Goal: Navigation & Orientation: Find specific page/section

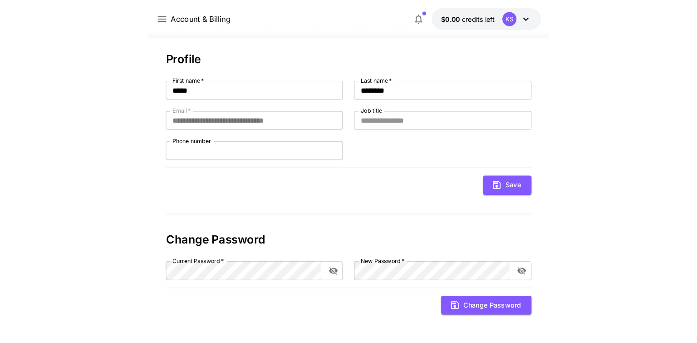
scroll to position [43, 0]
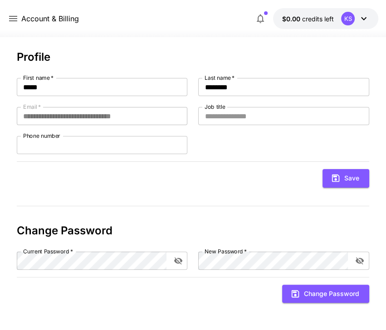
click at [14, 20] on icon at bounding box center [13, 18] width 11 height 11
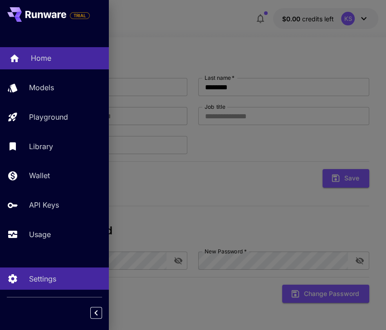
click at [40, 57] on p "Home" at bounding box center [41, 58] width 20 height 11
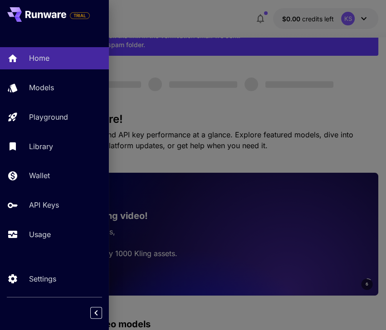
click at [172, 113] on div at bounding box center [193, 165] width 386 height 330
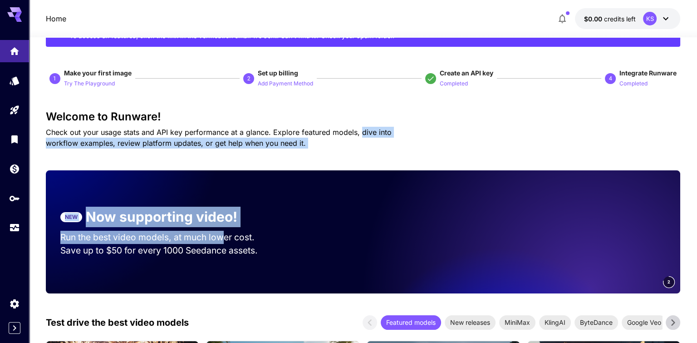
drag, startPoint x: 224, startPoint y: 230, endPoint x: 367, endPoint y: 125, distance: 176.6
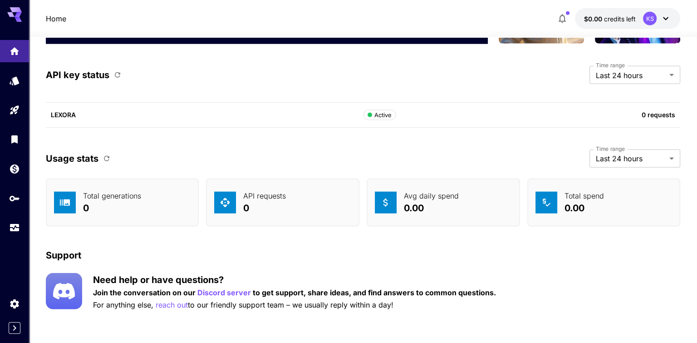
scroll to position [91, 0]
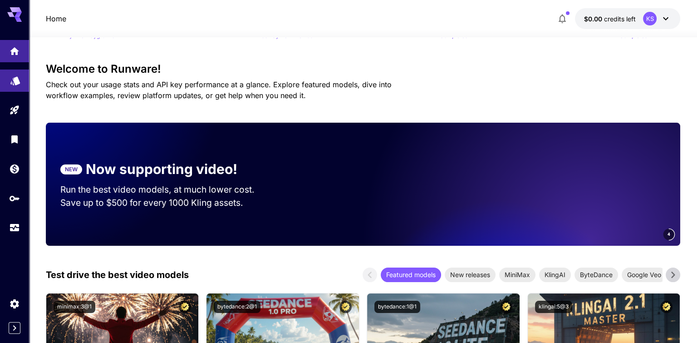
click at [15, 86] on link at bounding box center [14, 80] width 29 height 22
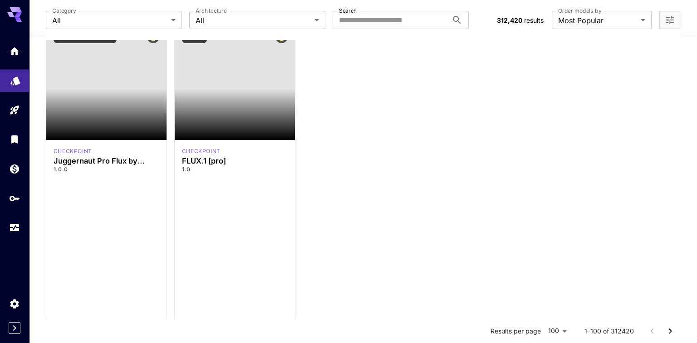
click at [15, 86] on link at bounding box center [14, 80] width 29 height 22
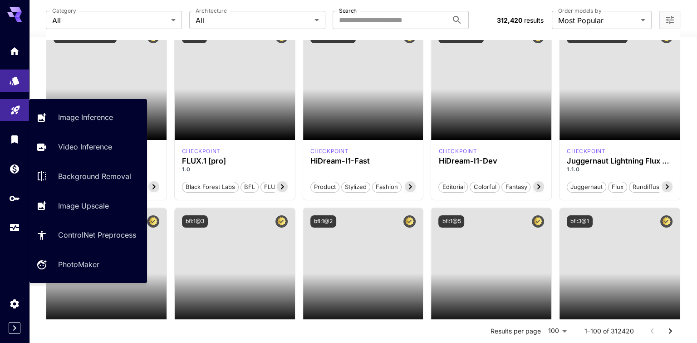
click at [9, 106] on link at bounding box center [14, 110] width 29 height 22
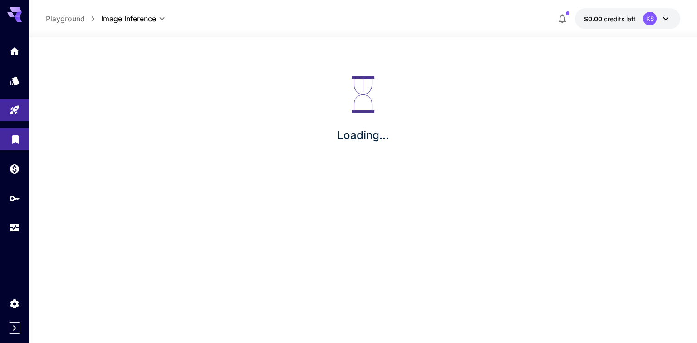
click at [3, 141] on link at bounding box center [14, 139] width 29 height 22
click at [386, 138] on div "Loading..." at bounding box center [363, 109] width 668 height 145
click at [12, 225] on icon "Usage" at bounding box center [15, 223] width 9 height 5
